Goal: Task Accomplishment & Management: Use online tool/utility

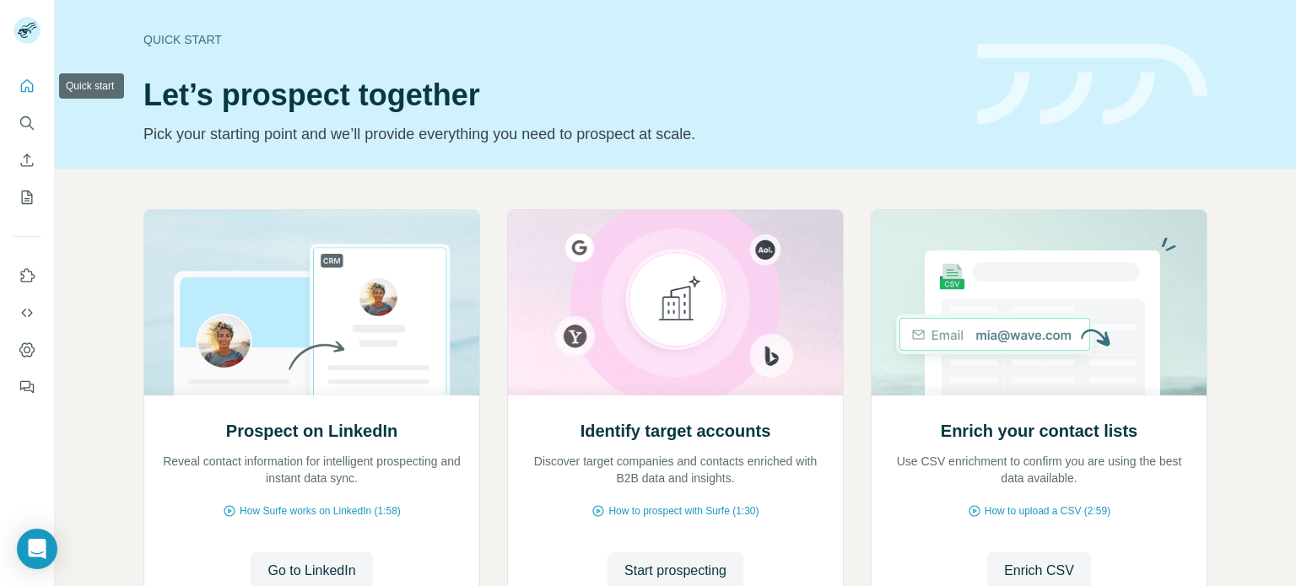
click at [32, 93] on icon "Quick start" at bounding box center [27, 86] width 17 height 17
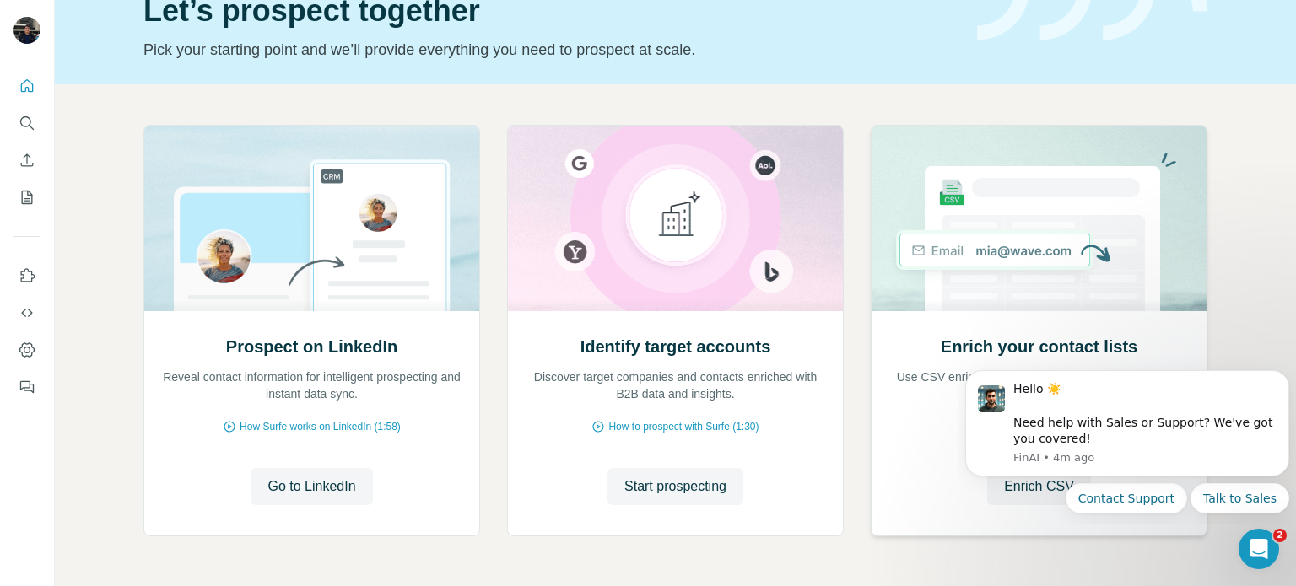
scroll to position [142, 0]
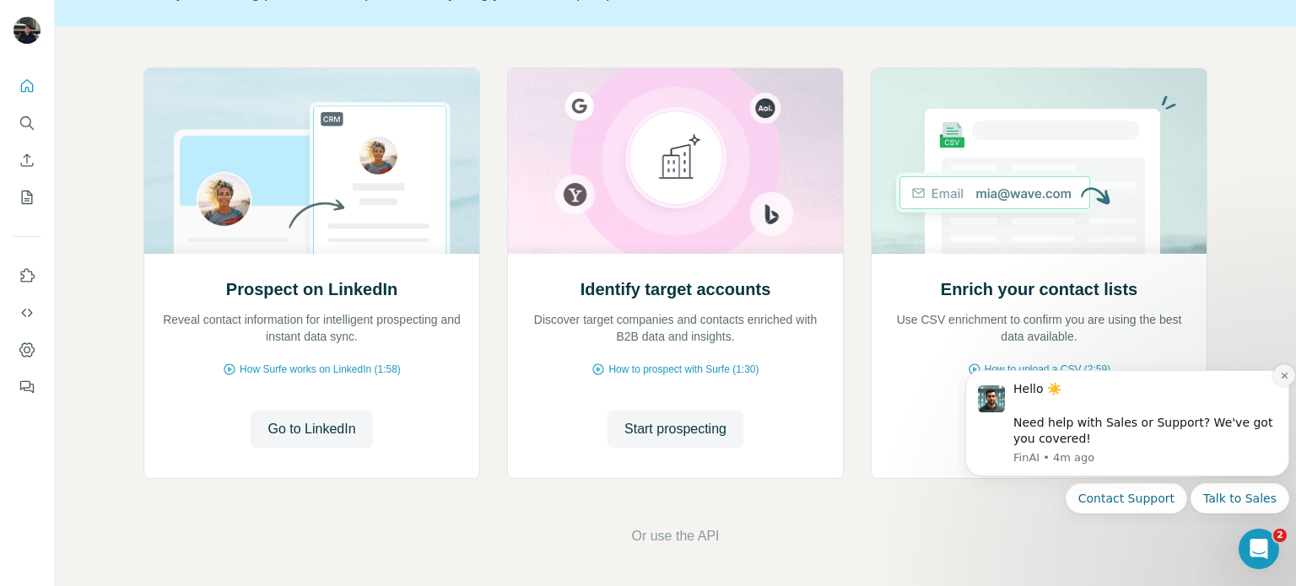
click at [1284, 377] on icon "Dismiss notification" at bounding box center [1284, 375] width 9 height 9
click at [1286, 382] on button "Dismiss notification" at bounding box center [1284, 375] width 22 height 22
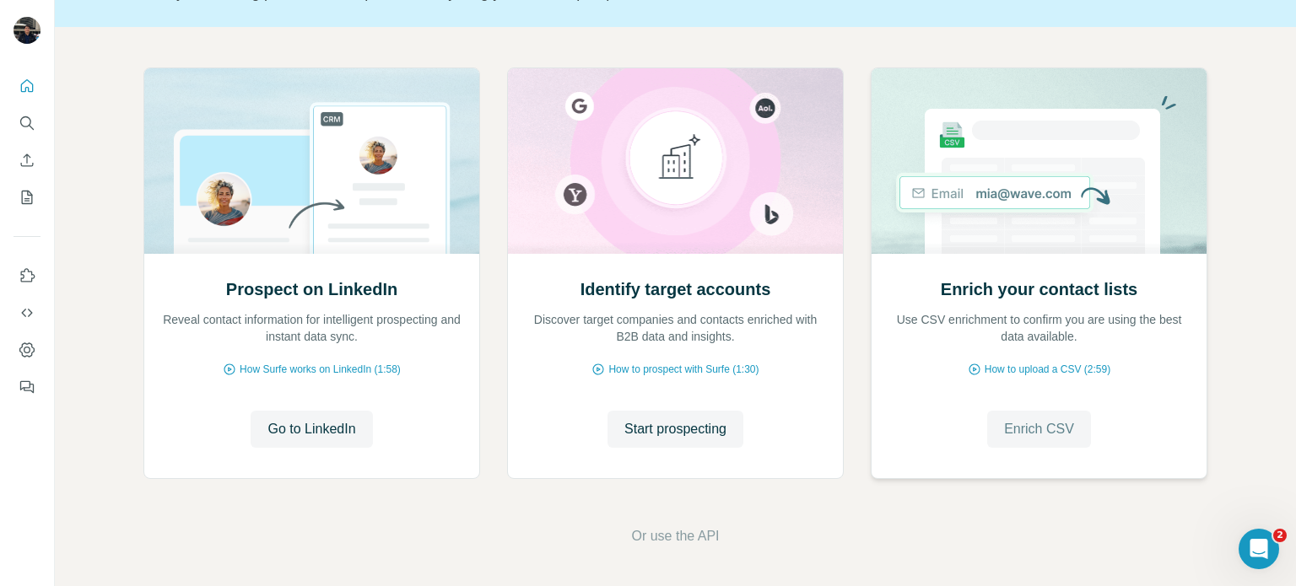
click at [1050, 437] on span "Enrich CSV" at bounding box center [1039, 429] width 70 height 20
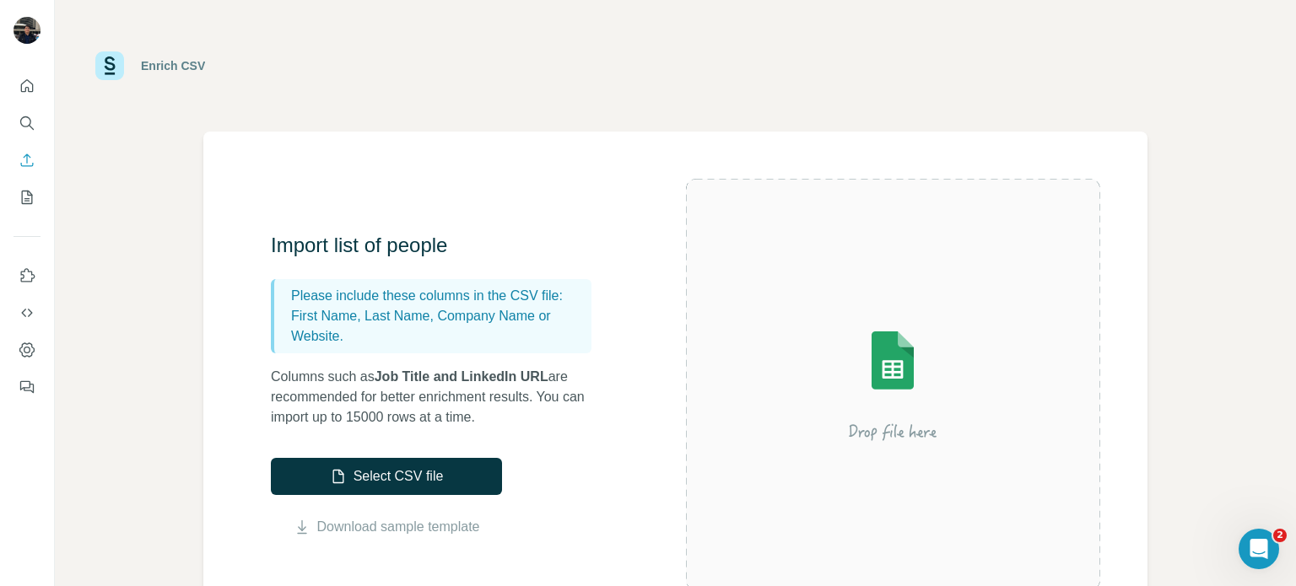
click at [857, 396] on img at bounding box center [893, 384] width 304 height 202
click at [434, 470] on button "Select CSV file" at bounding box center [386, 476] width 231 height 37
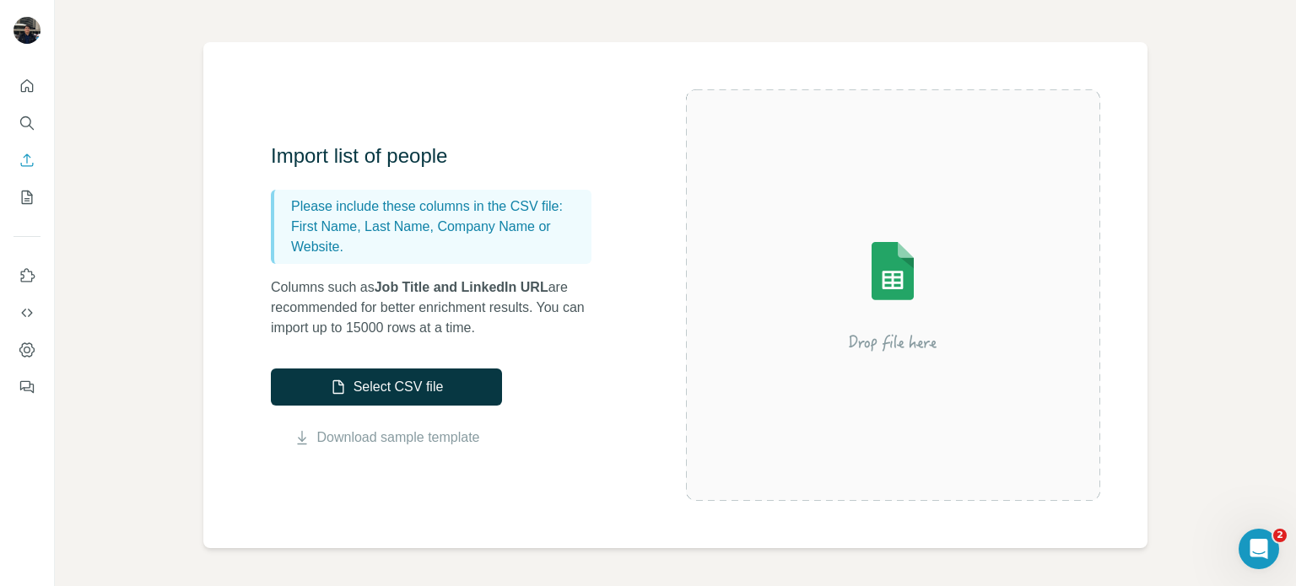
scroll to position [90, 0]
